Goal: Transaction & Acquisition: Subscribe to service/newsletter

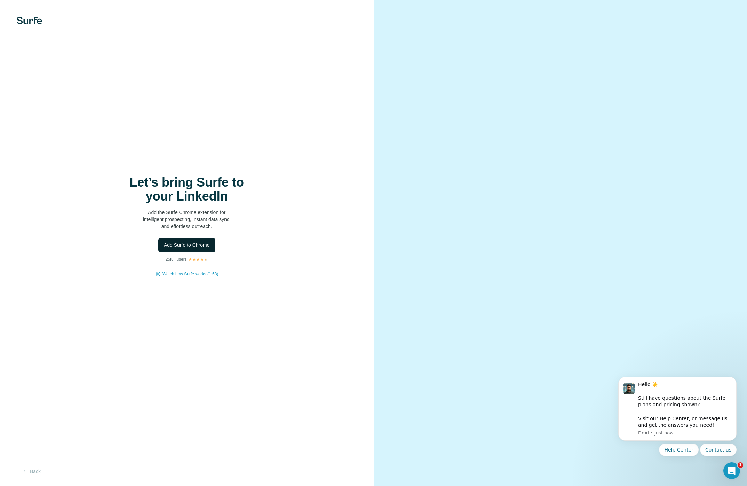
click at [172, 247] on span "Add Surfe to Chrome" at bounding box center [187, 244] width 46 height 7
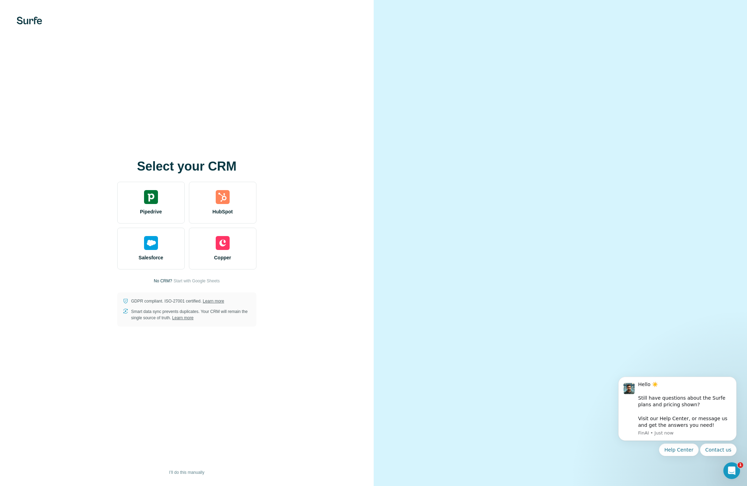
click at [469, 90] on div at bounding box center [561, 243] width 374 height 486
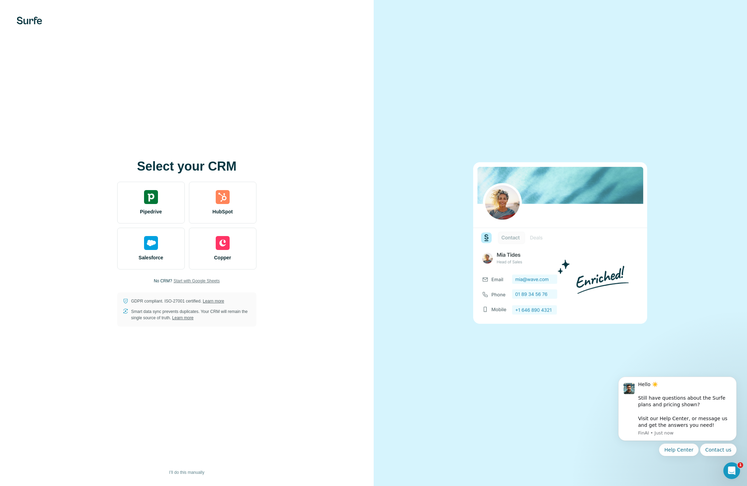
click at [198, 281] on span "Start with Google Sheets" at bounding box center [197, 281] width 46 height 6
